Goal: Ask a question

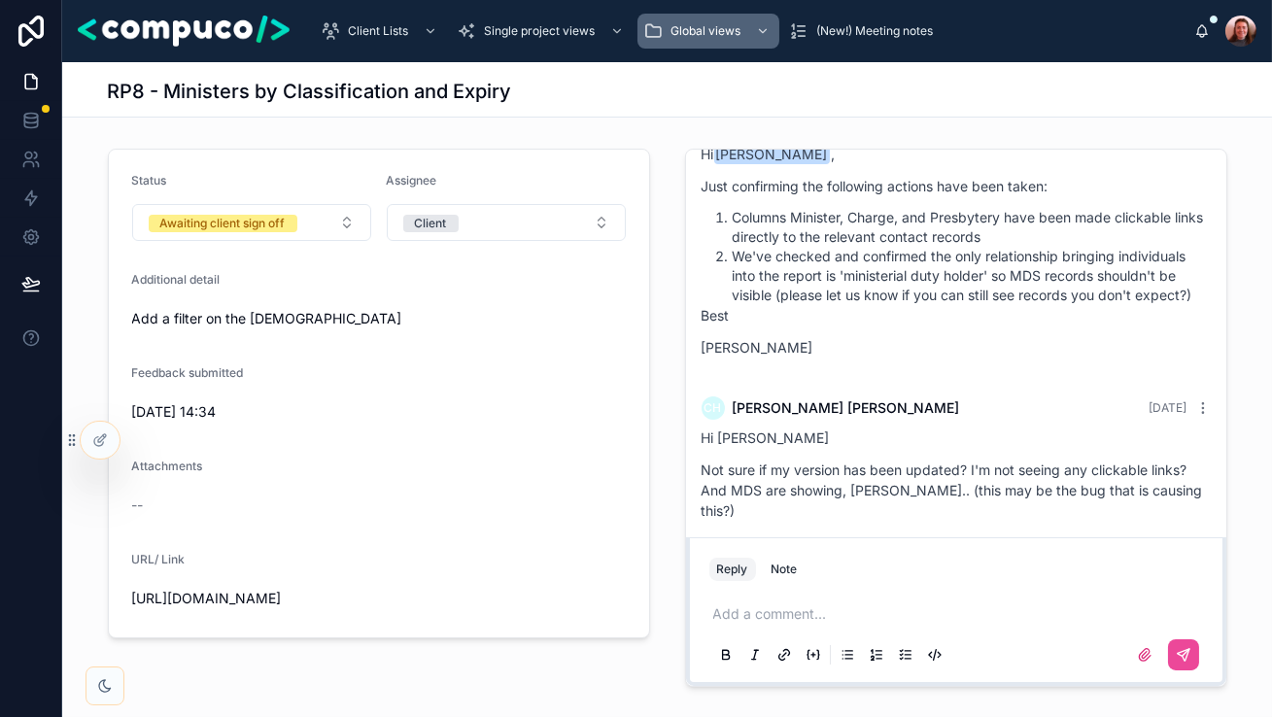
scroll to position [575, 0]
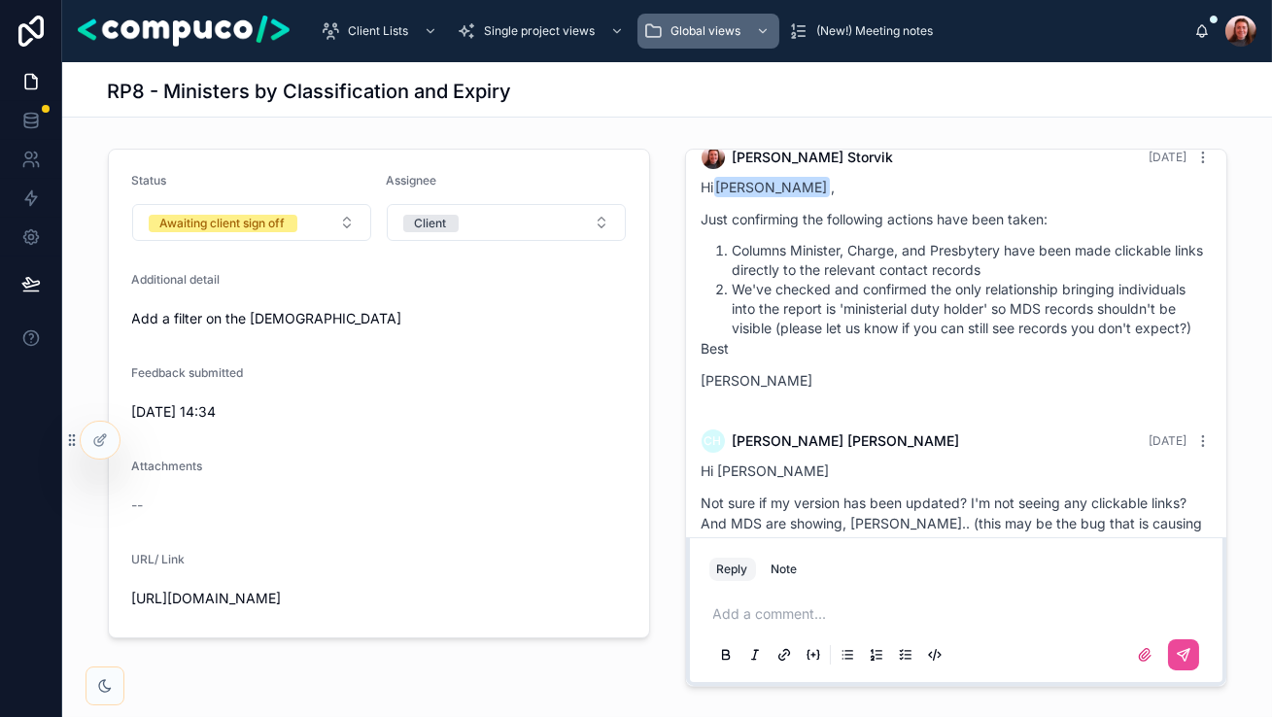
click at [779, 300] on li "We've checked and confirmed the only relationship bringing individuals into the…" at bounding box center [971, 309] width 478 height 58
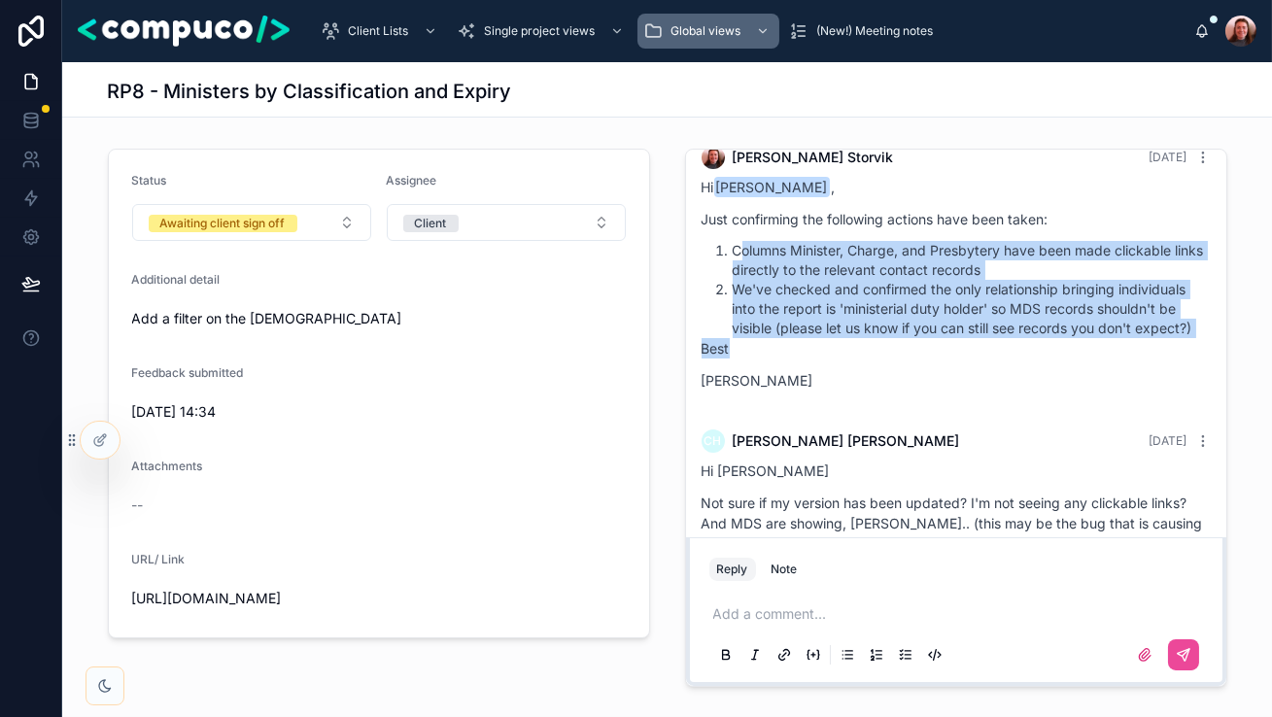
drag, startPoint x: 759, startPoint y: 345, endPoint x: 744, endPoint y: 247, distance: 99.2
click at [744, 247] on div "Hi [PERSON_NAME] , Just confirming the following actions have been taken: Colum…" at bounding box center [955, 284] width 509 height 214
click at [745, 293] on li "We've checked and confirmed the only relationship bringing individuals into the…" at bounding box center [971, 309] width 478 height 58
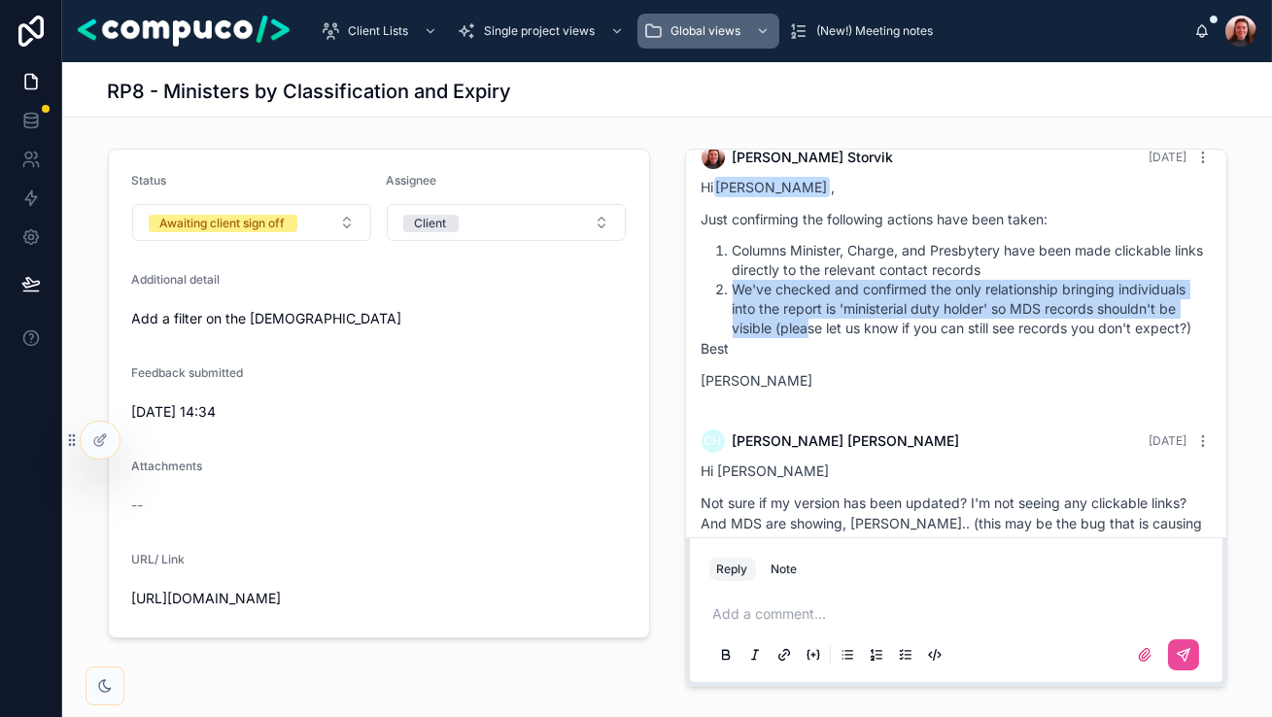
drag, startPoint x: 731, startPoint y: 281, endPoint x: 810, endPoint y: 320, distance: 88.6
click at [810, 320] on li "We've checked and confirmed the only relationship bringing individuals into the…" at bounding box center [971, 309] width 478 height 58
click at [810, 325] on li "We've checked and confirmed the only relationship bringing individuals into the…" at bounding box center [971, 309] width 478 height 58
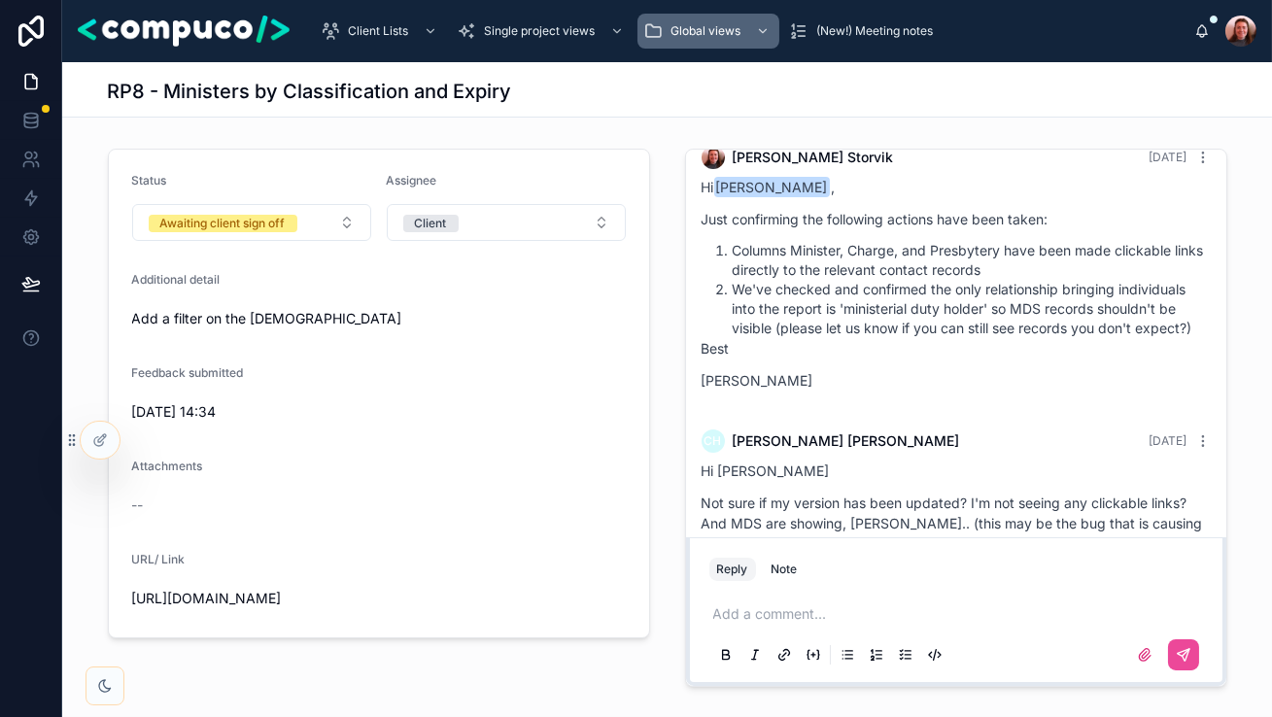
scroll to position [694, 0]
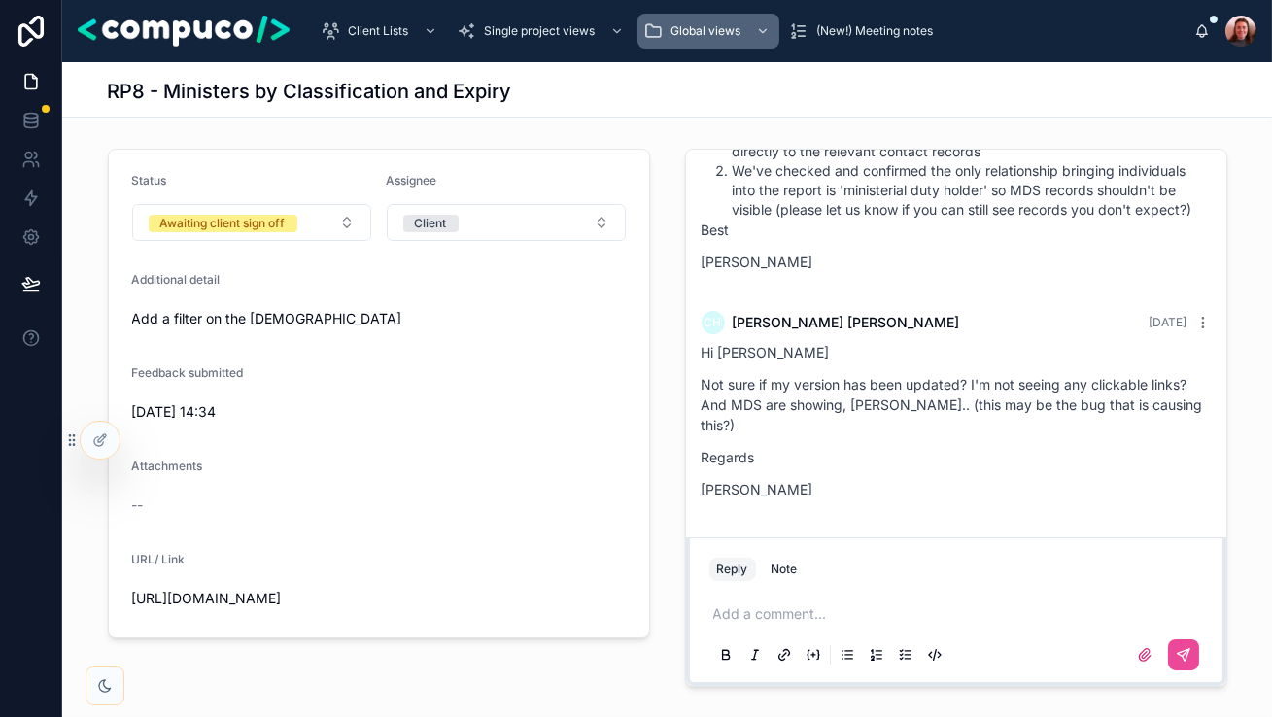
click at [843, 423] on p "Not sure if my version has been updated? I'm not seeing any clickable links? An…" at bounding box center [955, 404] width 509 height 61
drag, startPoint x: 860, startPoint y: 410, endPoint x: 835, endPoint y: 399, distance: 26.5
click at [835, 399] on p "Not sure if my version has been updated? I'm not seeing any clickable links? An…" at bounding box center [955, 404] width 509 height 61
click at [781, 408] on p "Not sure if my version has been updated? I'm not seeing any clickable links? An…" at bounding box center [955, 404] width 509 height 61
drag, startPoint x: 763, startPoint y: 422, endPoint x: 732, endPoint y: 381, distance: 50.7
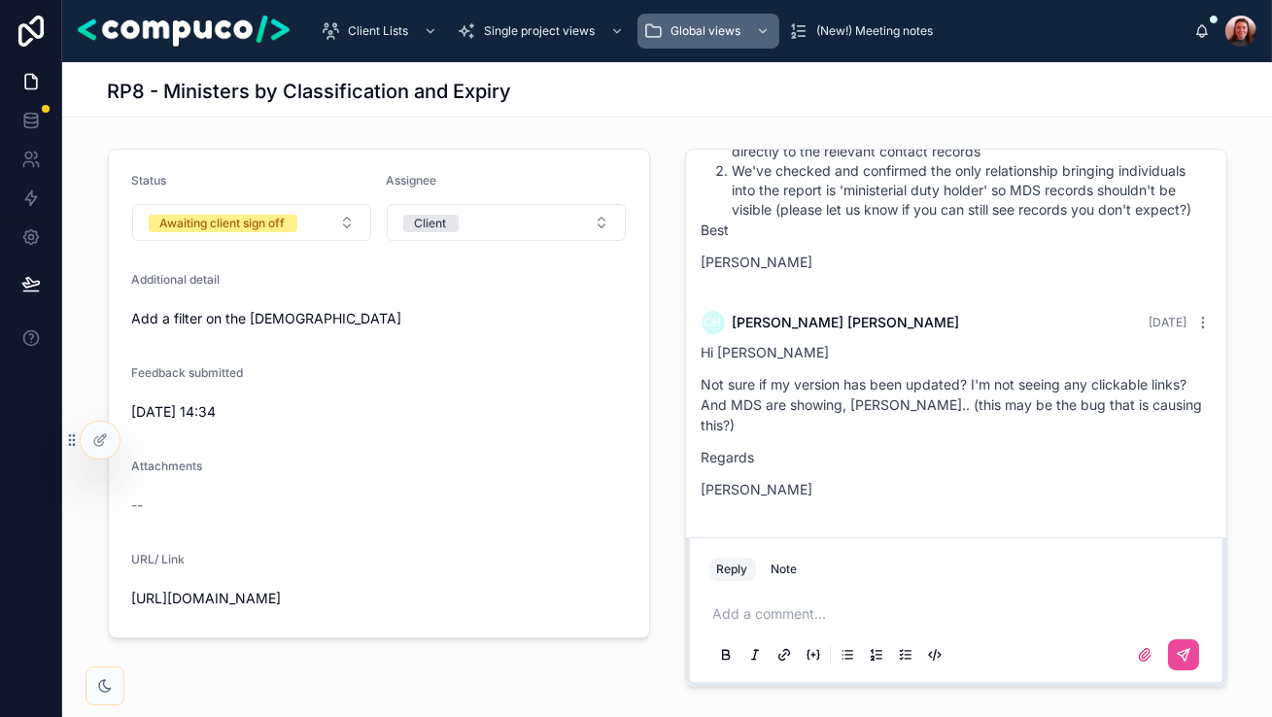
click at [733, 381] on p "Not sure if my version has been updated? I'm not seeing any clickable links? An…" at bounding box center [955, 404] width 509 height 61
click at [773, 434] on div "Hi [PERSON_NAME] Not sure if my version has been updated? I'm not seeing any cl…" at bounding box center [955, 420] width 509 height 157
